Goal: Task Accomplishment & Management: Use online tool/utility

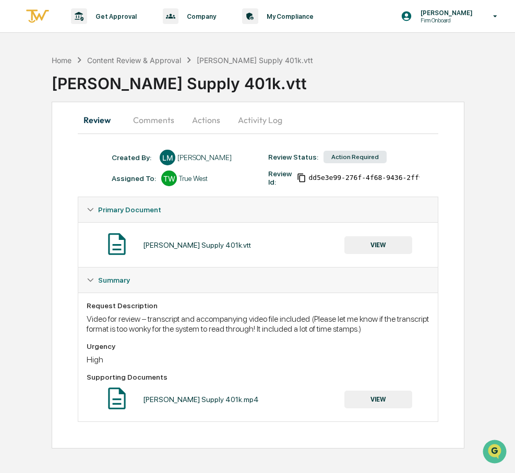
click at [143, 121] on button "Comments" at bounding box center [154, 119] width 58 height 25
click at [155, 118] on button "Comments" at bounding box center [154, 119] width 58 height 25
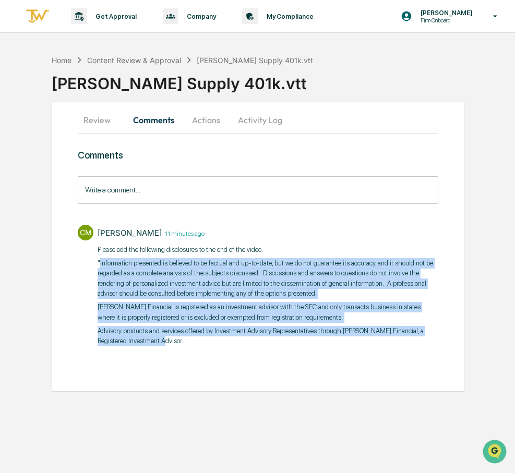
drag, startPoint x: 195, startPoint y: 353, endPoint x: 100, endPoint y: 260, distance: 132.5
click at [100, 260] on div "Please add the following disclosures to the end of the video. "Information pres…" at bounding box center [268, 296] width 341 height 102
copy div "Information presented is believed to be factual and up-to-date, but we do not g…"
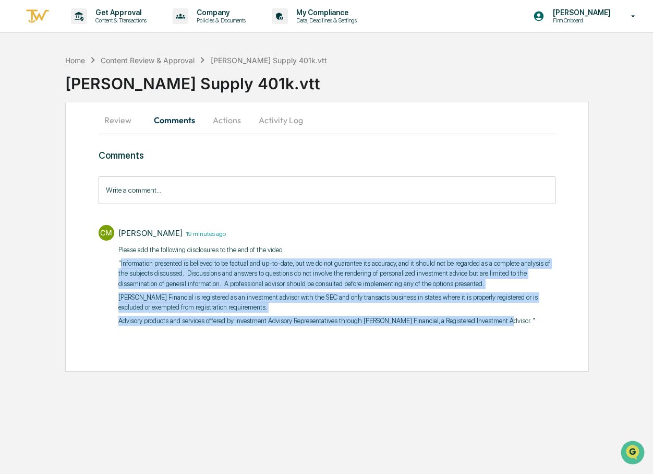
click at [236, 119] on button "Actions" at bounding box center [226, 119] width 47 height 25
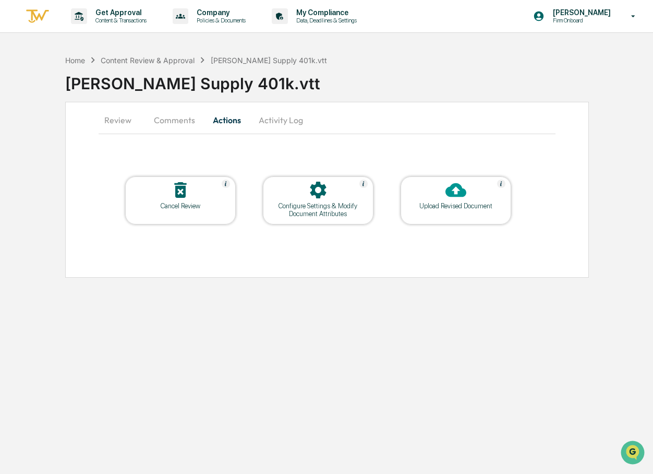
click at [469, 202] on div "Upload Revised Document" at bounding box center [456, 206] width 94 height 8
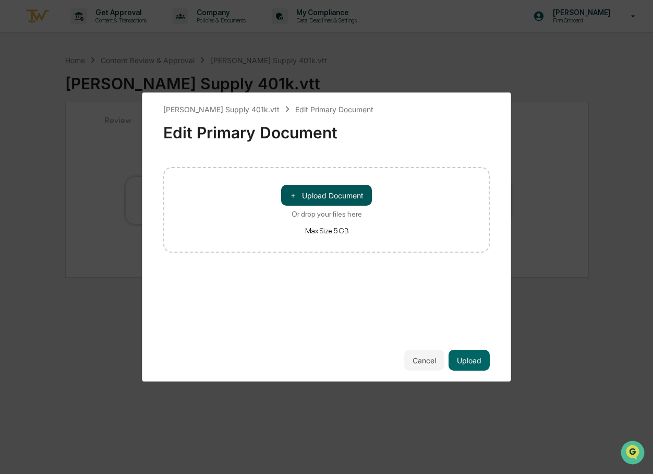
click at [344, 198] on button "＋ Upload Document" at bounding box center [326, 195] width 91 height 21
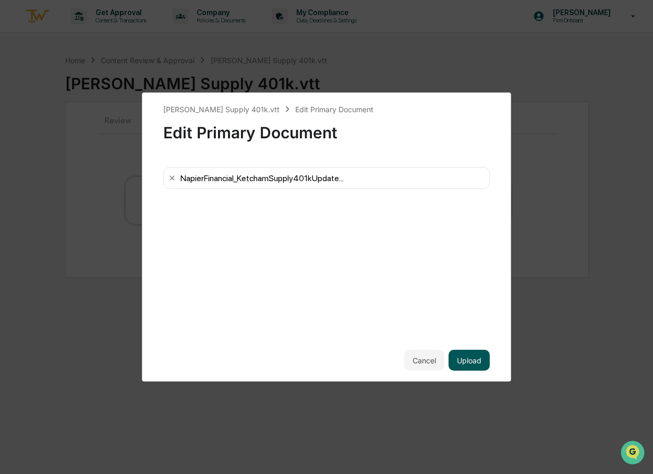
click at [469, 356] on button "Upload" at bounding box center [469, 360] width 41 height 21
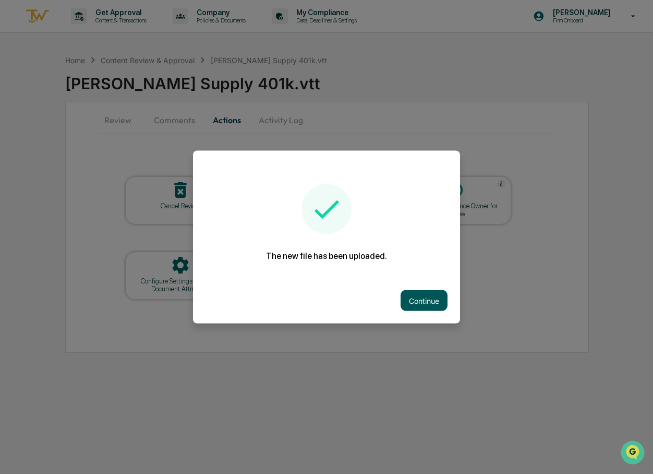
click at [436, 304] on button "Continue" at bounding box center [424, 300] width 47 height 21
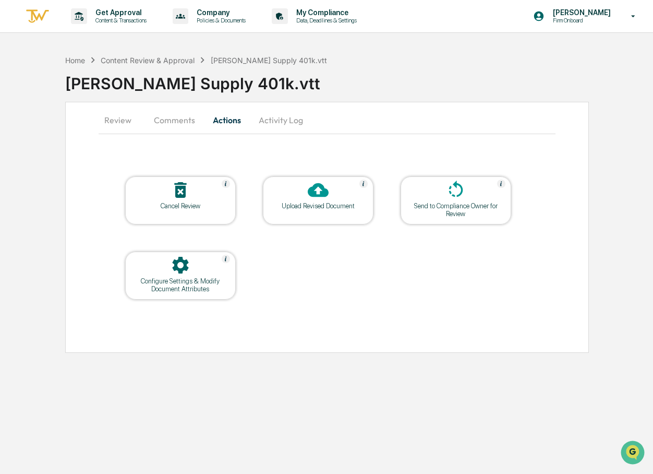
click at [454, 205] on div "Send to Compliance Owner for Review" at bounding box center [456, 210] width 94 height 16
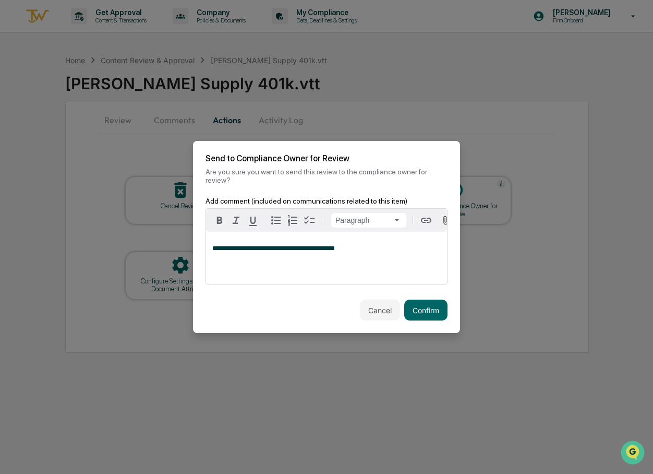
drag, startPoint x: 357, startPoint y: 248, endPoint x: 376, endPoint y: 252, distance: 19.6
click at [335, 248] on span "**********" at bounding box center [273, 248] width 123 height 7
click at [436, 310] on button "Confirm" at bounding box center [425, 309] width 43 height 21
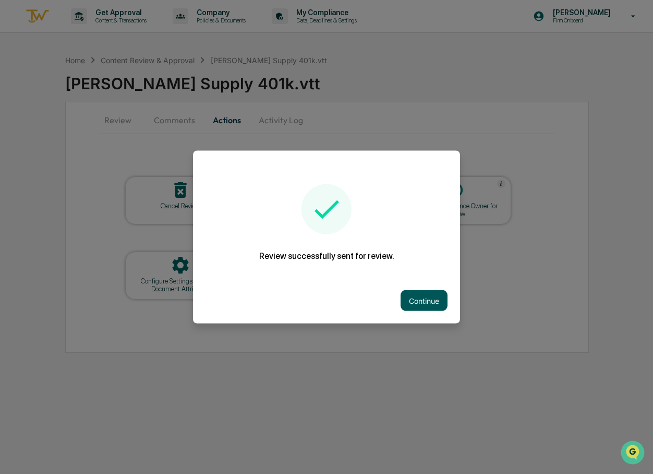
click at [428, 298] on button "Continue" at bounding box center [424, 300] width 47 height 21
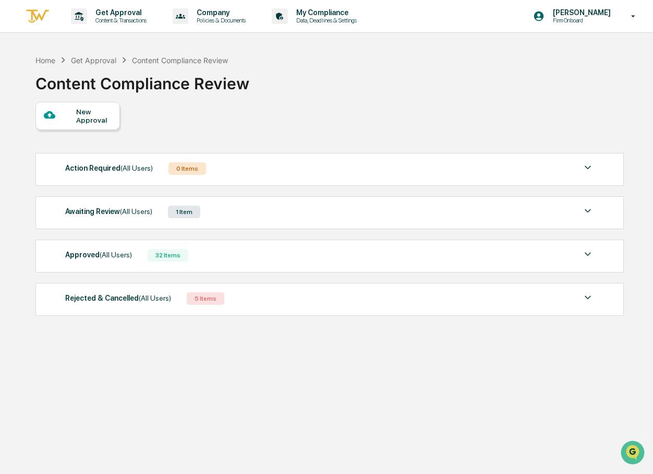
click at [263, 117] on div "New Approval" at bounding box center [329, 116] width 588 height 28
